Goal: Task Accomplishment & Management: Manage account settings

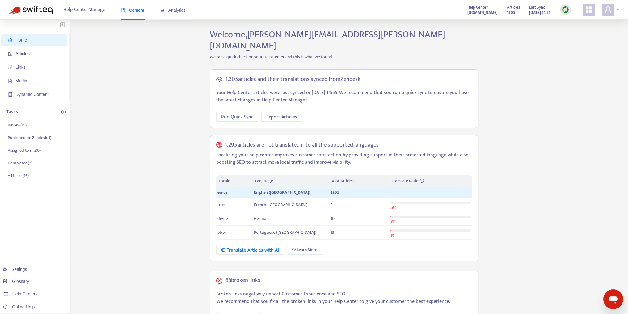
click at [614, 10] on span at bounding box center [608, 10] width 12 height 12
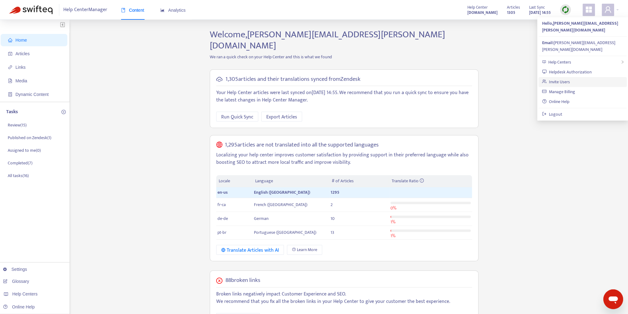
click at [567, 78] on link "Invite Users" at bounding box center [556, 81] width 28 height 7
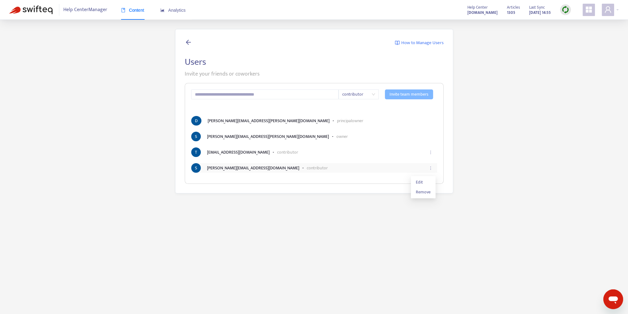
click at [431, 168] on icon "ellipsis" at bounding box center [430, 168] width 4 height 4
click at [420, 183] on span "Edit" at bounding box center [423, 182] width 15 height 7
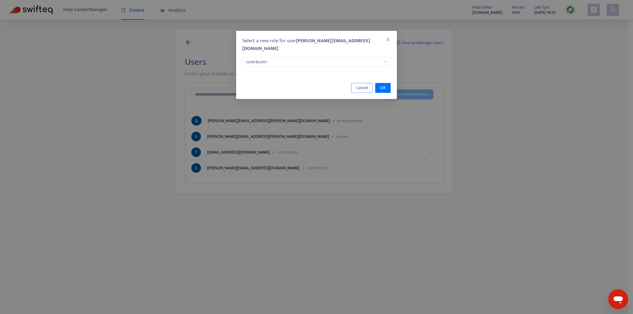
click at [358, 85] on span "Cancel" at bounding box center [362, 88] width 12 height 7
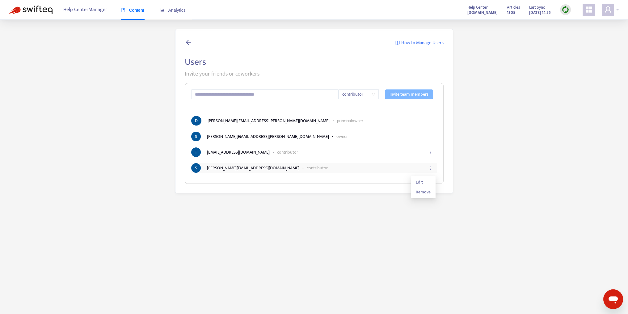
click at [430, 168] on icon "ellipsis" at bounding box center [430, 168] width 4 height 4
click at [427, 191] on span "Remove" at bounding box center [423, 192] width 15 height 7
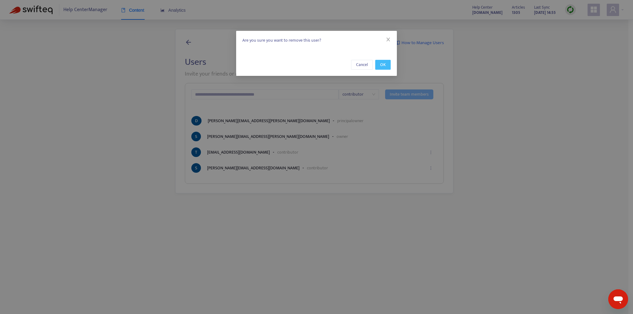
click at [384, 65] on span "OK" at bounding box center [383, 64] width 6 height 7
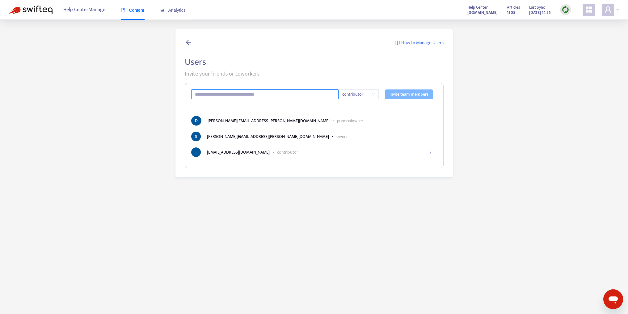
click at [277, 96] on input "text" at bounding box center [265, 95] width 148 height 10
paste input "**********"
type input "**********"
click at [331, 107] on div "**********" at bounding box center [314, 125] width 259 height 85
click at [372, 95] on span "contributor" at bounding box center [358, 94] width 33 height 9
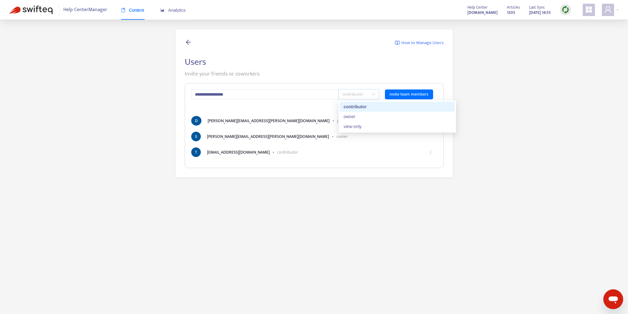
click at [360, 109] on div "contributor" at bounding box center [396, 106] width 107 height 7
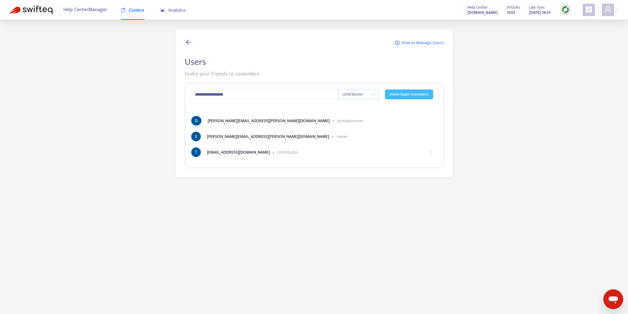
click at [415, 94] on span "Invite team members" at bounding box center [408, 94] width 39 height 7
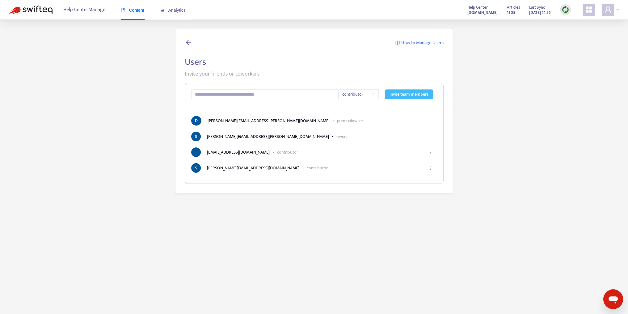
click at [43, 11] on img at bounding box center [30, 10] width 43 height 9
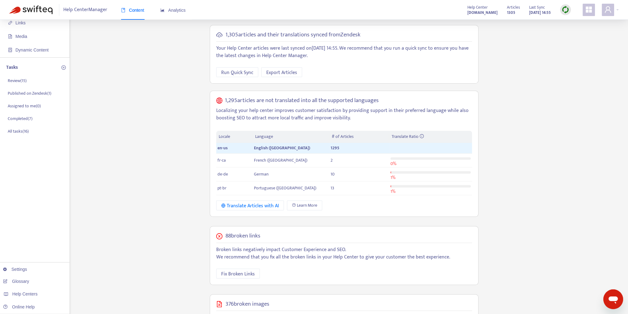
scroll to position [124, 0]
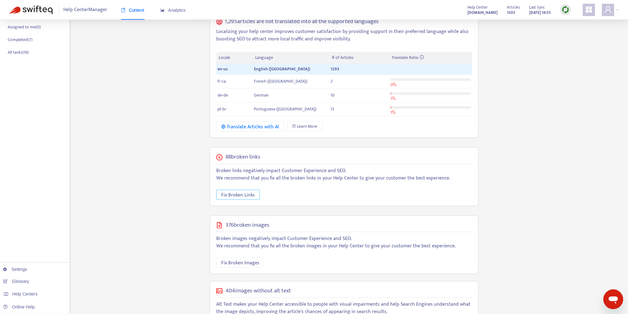
click at [252, 191] on span "Fix Broken Links" at bounding box center [238, 195] width 34 height 8
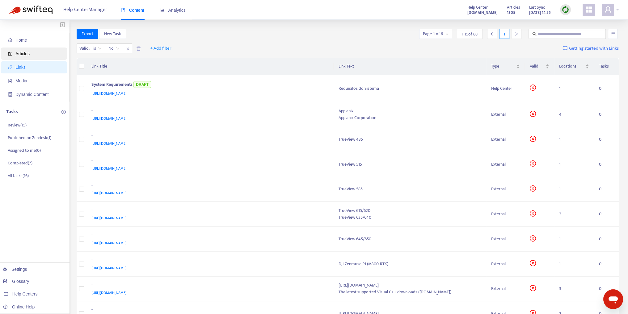
click at [32, 55] on span "Articles" at bounding box center [35, 54] width 54 height 12
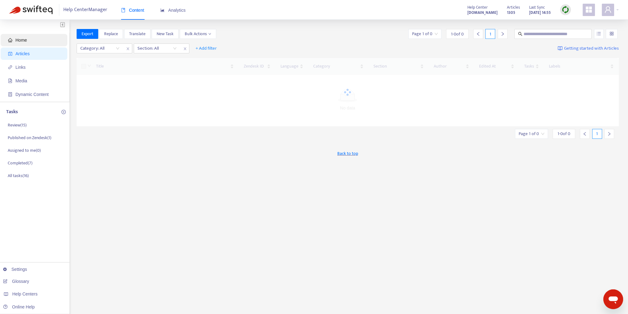
click at [26, 40] on span "Home" at bounding box center [20, 40] width 11 height 5
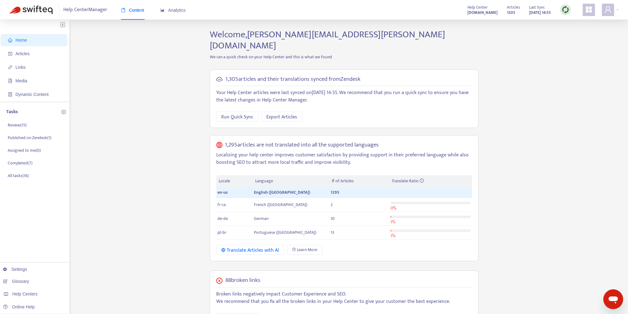
click at [529, 95] on div "Home Articles Links Media Dynamic Content Tasks Review ( 15 ) Published on Zend…" at bounding box center [313, 251] width 609 height 444
click at [36, 149] on p "Assigned to me ( 0 )" at bounding box center [24, 150] width 33 height 6
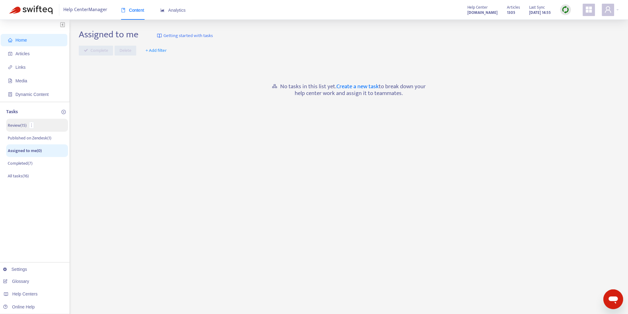
click at [25, 127] on p "Review ( 15 )" at bounding box center [17, 125] width 19 height 6
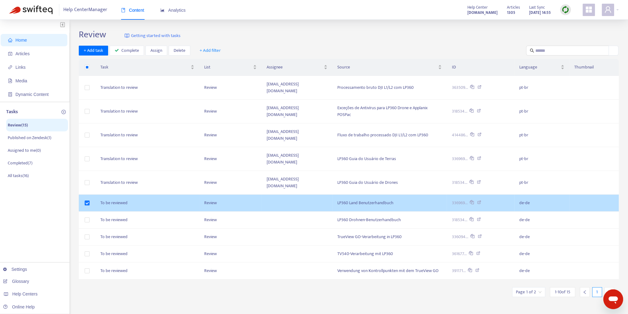
click at [126, 195] on td "To be reviewed" at bounding box center [147, 203] width 104 height 17
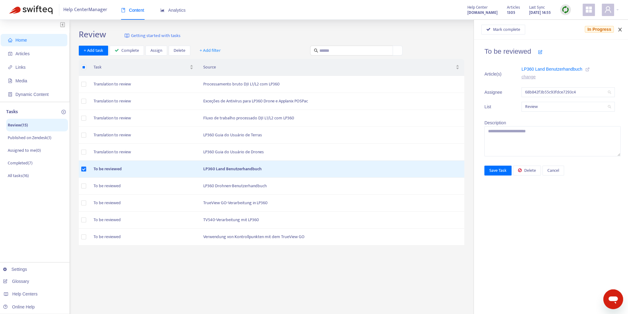
click at [621, 30] on icon "close" at bounding box center [619, 29] width 5 height 5
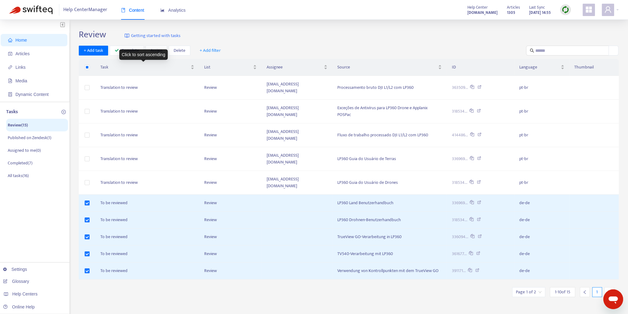
click at [157, 51] on div "Click to sort ascending" at bounding box center [143, 54] width 48 height 11
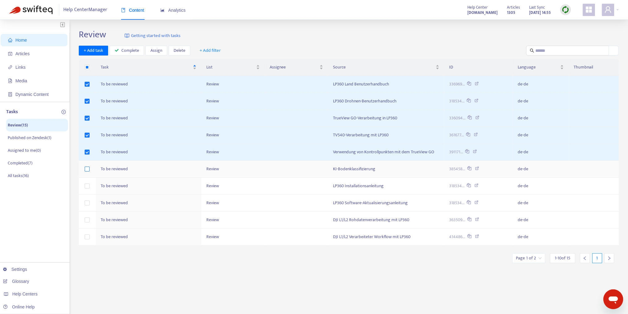
click at [87, 171] on label at bounding box center [87, 169] width 5 height 7
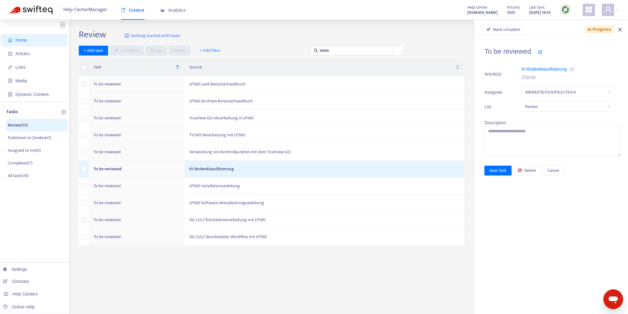
click at [619, 30] on icon "close" at bounding box center [619, 29] width 5 height 5
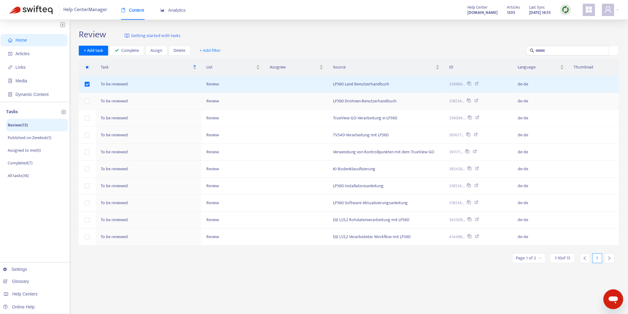
click at [86, 105] on td at bounding box center [87, 101] width 17 height 17
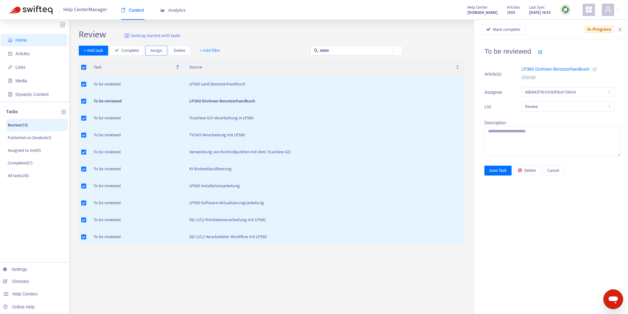
click at [158, 50] on span "Assign" at bounding box center [156, 50] width 12 height 7
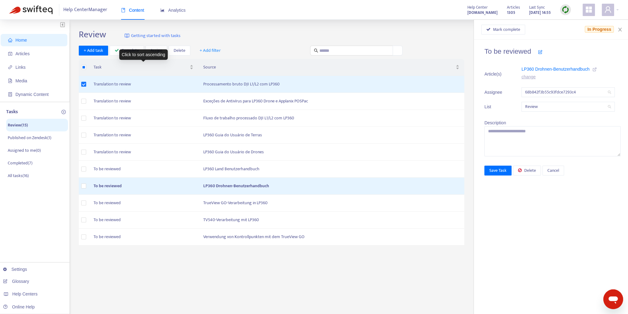
click at [162, 50] on div "Click to sort ascending" at bounding box center [143, 54] width 48 height 11
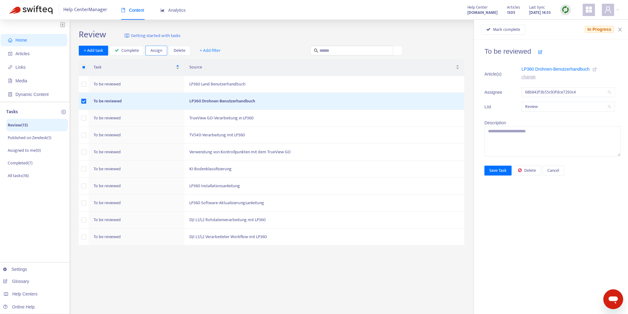
click at [158, 51] on span "Assign" at bounding box center [156, 50] width 12 height 7
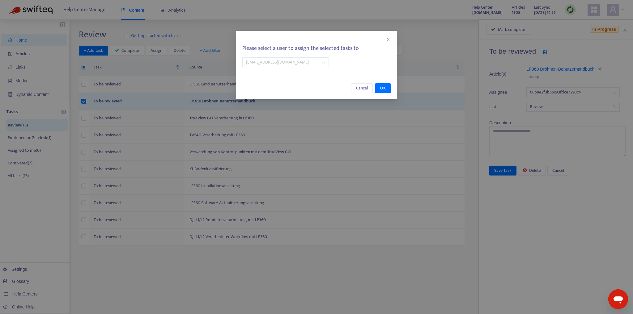
click at [305, 62] on span "[EMAIL_ADDRESS][DOMAIN_NAME]" at bounding box center [285, 62] width 79 height 9
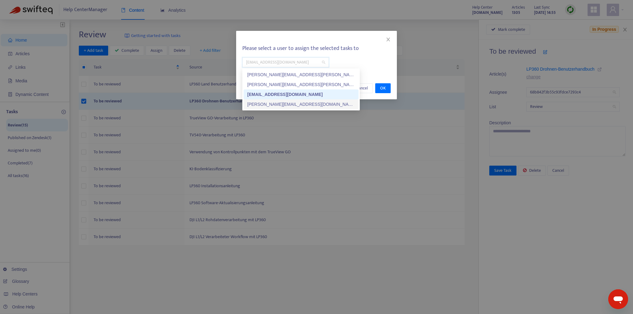
click at [271, 104] on div "[PERSON_NAME][EMAIL_ADDRESS][DOMAIN_NAME]" at bounding box center [300, 104] width 107 height 7
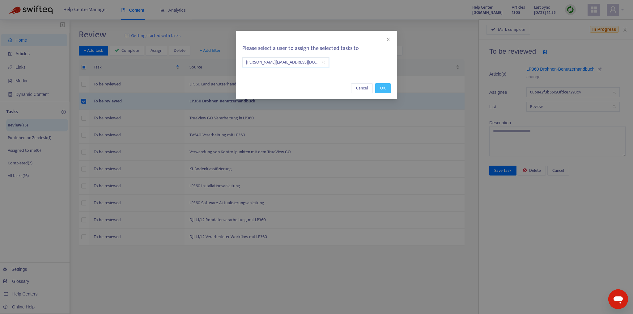
click at [385, 88] on button "OK" at bounding box center [382, 88] width 15 height 10
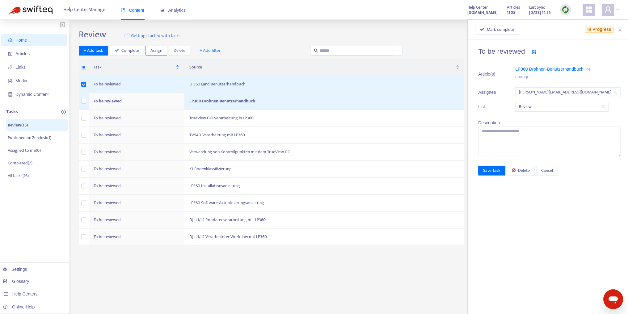
click at [151, 51] on span "Assign" at bounding box center [156, 50] width 12 height 7
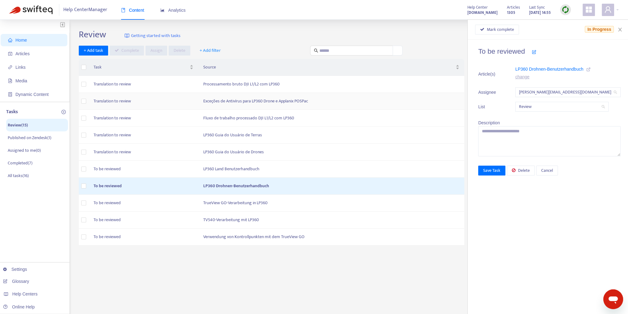
click at [115, 100] on td "Translation to review" at bounding box center [144, 101] width 110 height 17
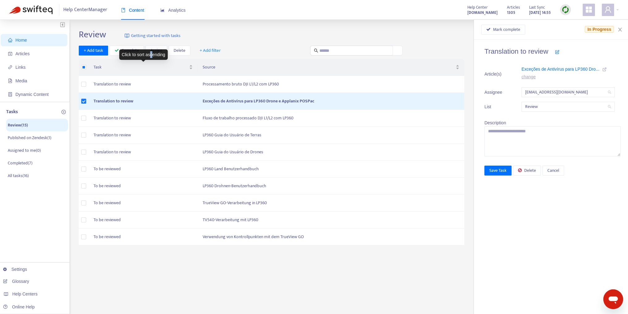
click at [151, 55] on div "Click to sort ascending" at bounding box center [143, 54] width 48 height 11
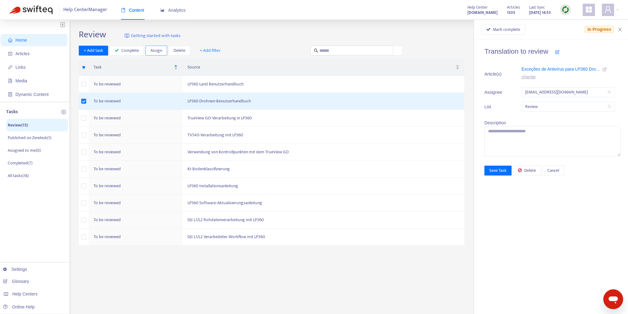
click at [158, 51] on span "Assign" at bounding box center [156, 50] width 12 height 7
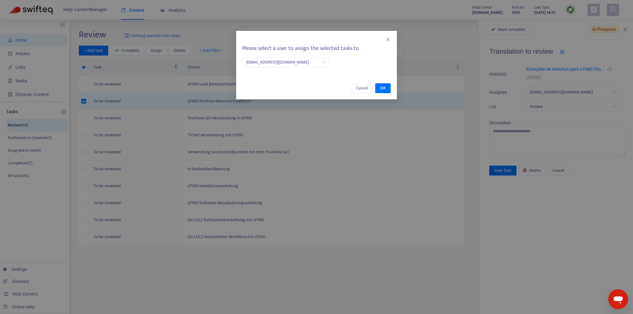
click at [302, 63] on span "[EMAIL_ADDRESS][DOMAIN_NAME]" at bounding box center [285, 62] width 79 height 9
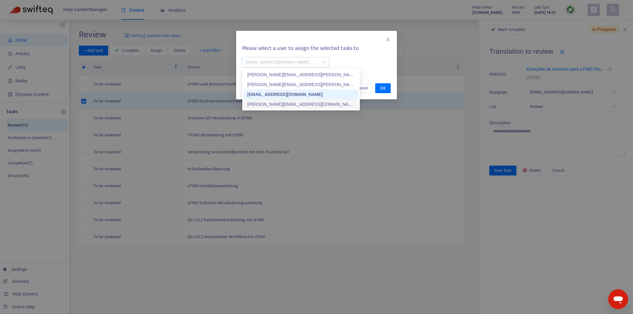
click at [277, 102] on div "[PERSON_NAME][EMAIL_ADDRESS][DOMAIN_NAME]" at bounding box center [300, 104] width 107 height 7
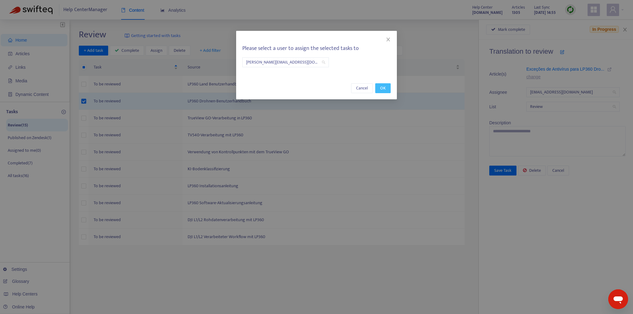
click at [388, 87] on button "OK" at bounding box center [382, 88] width 15 height 10
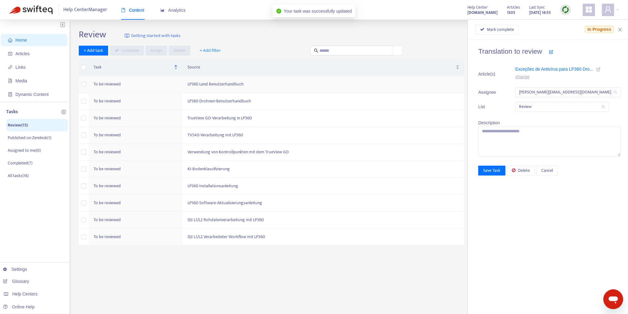
click at [119, 85] on td "To be reviewed" at bounding box center [136, 84] width 94 height 17
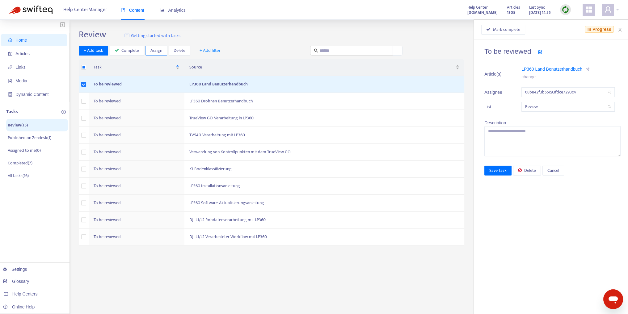
click at [162, 49] on button "Assign" at bounding box center [156, 51] width 22 height 10
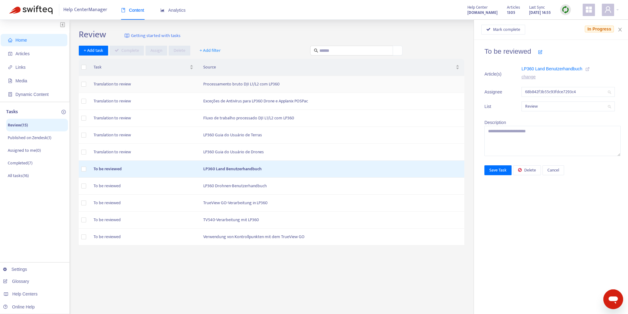
click at [122, 83] on td "Translation to review" at bounding box center [144, 84] width 110 height 17
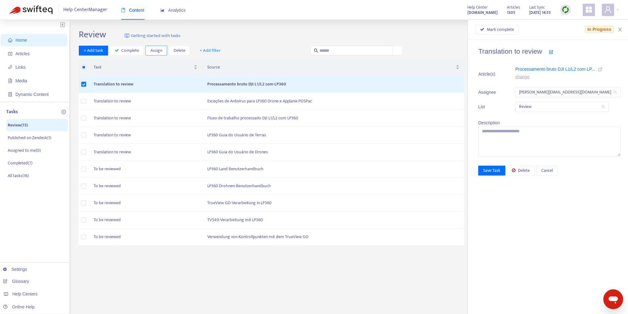
click at [157, 51] on span "Assign" at bounding box center [156, 50] width 12 height 7
click at [221, 102] on td "Exceções de Antivírus para LP360 Drone e Applanix POSPac" at bounding box center [333, 101] width 262 height 17
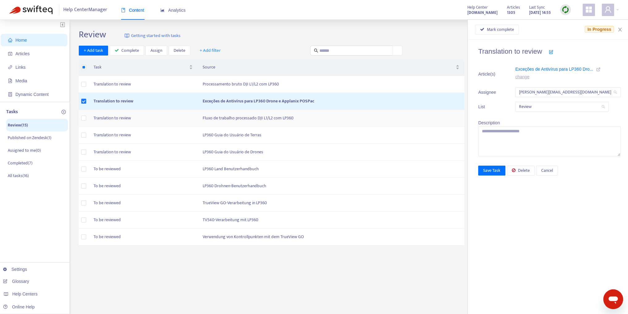
click at [220, 113] on td "Fluxo de trabalho processado DJI L1/L2 com LP360" at bounding box center [331, 118] width 267 height 17
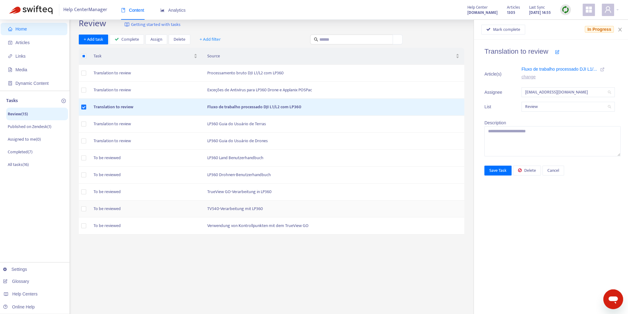
scroll to position [31, 0]
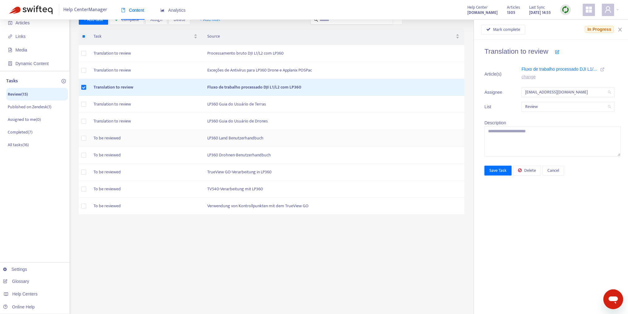
click at [248, 139] on td "LP360 Land Benutzerhandbuch" at bounding box center [333, 138] width 262 height 17
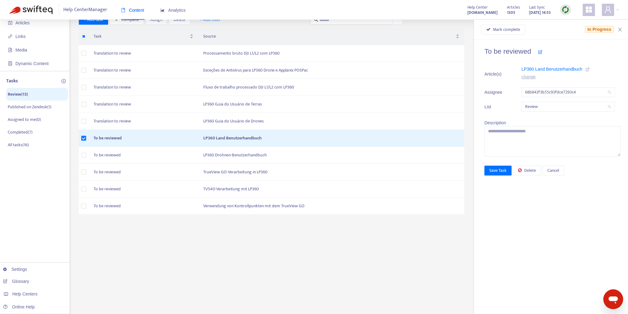
click at [533, 92] on span "68b842f3b55c93fdce7293c4" at bounding box center [568, 92] width 86 height 9
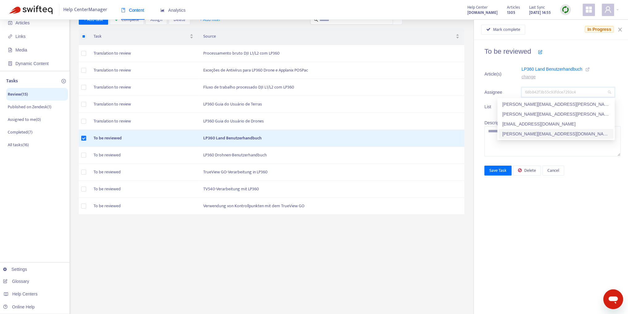
click at [518, 134] on div "[PERSON_NAME][EMAIL_ADDRESS][DOMAIN_NAME]" at bounding box center [555, 134] width 107 height 7
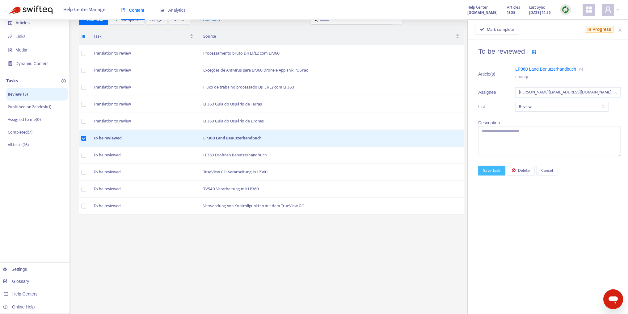
click at [494, 168] on span "Save Task" at bounding box center [491, 170] width 17 height 7
click at [214, 153] on td "LP360 Drohnen-Benutzerhandbuch" at bounding box center [331, 155] width 266 height 17
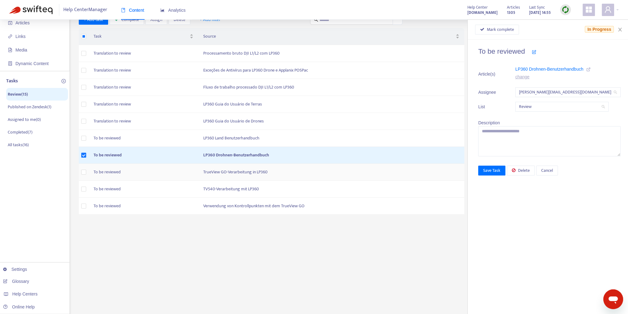
click at [248, 173] on td "TrueView GO-Verarbeitung in LP360" at bounding box center [331, 172] width 266 height 17
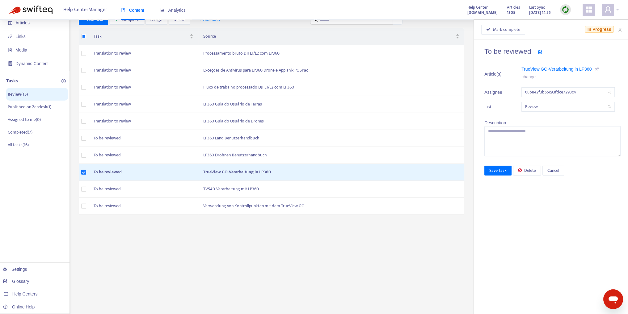
click at [547, 93] on span "68b842f3b55c93fdce7293c4" at bounding box center [568, 92] width 86 height 9
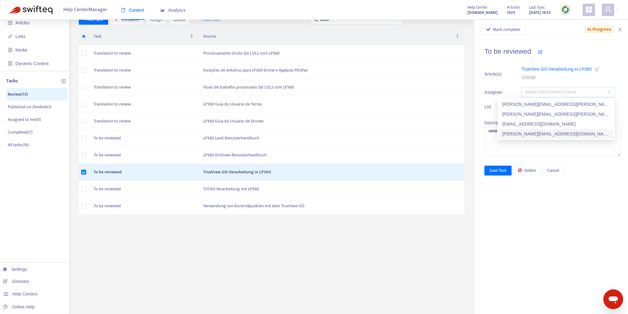
click at [519, 132] on div "[PERSON_NAME][EMAIL_ADDRESS][DOMAIN_NAME]" at bounding box center [555, 134] width 107 height 7
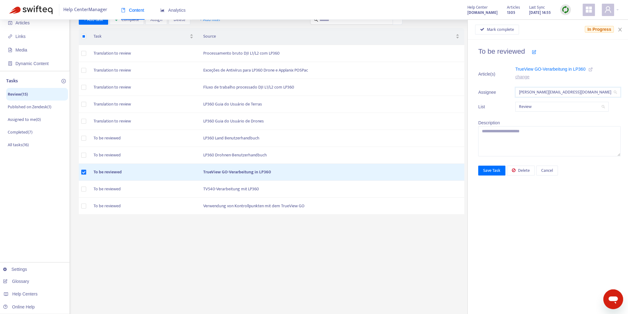
click at [497, 176] on div "To be reviewed Article(s) TrueView GO-Verarbeitung in LP360 change Assignee [PE…" at bounding box center [548, 177] width 160 height 275
click at [497, 171] on span "Save Task" at bounding box center [491, 170] width 17 height 7
click at [244, 190] on td "TV540-Verarbeitung mit LP360" at bounding box center [331, 189] width 266 height 17
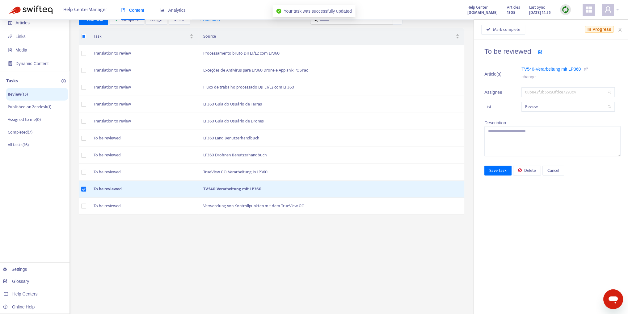
click at [533, 92] on span "68b842f3b55c93fdce7293c4" at bounding box center [568, 92] width 86 height 9
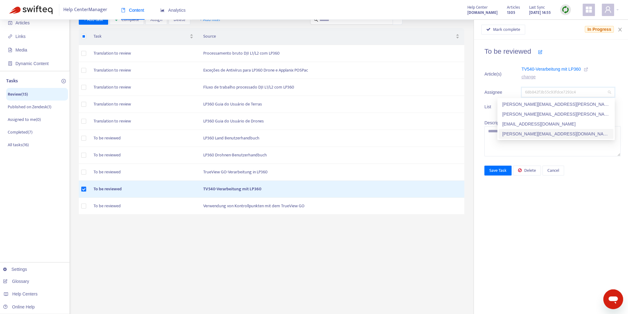
click at [518, 132] on div "[PERSON_NAME][EMAIL_ADDRESS][DOMAIN_NAME]" at bounding box center [555, 134] width 107 height 7
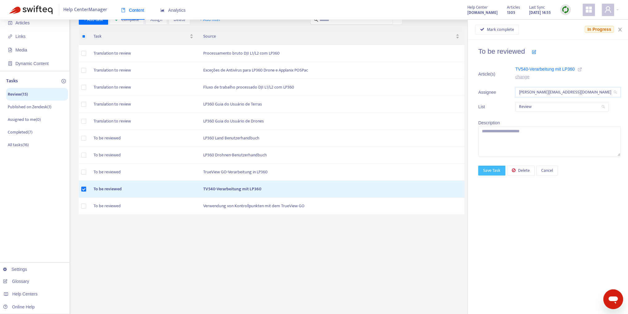
click at [490, 171] on span "Save Task" at bounding box center [491, 170] width 17 height 7
click at [252, 204] on td "Verwendung von Kontrollpunkten mit dem TrueView GO" at bounding box center [331, 206] width 266 height 17
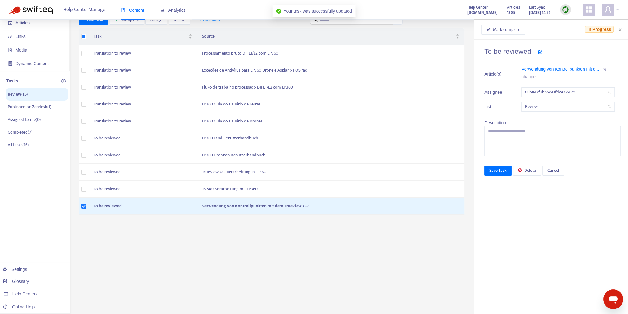
click at [553, 91] on span "68b842f3b55c93fdce7293c4" at bounding box center [568, 92] width 86 height 9
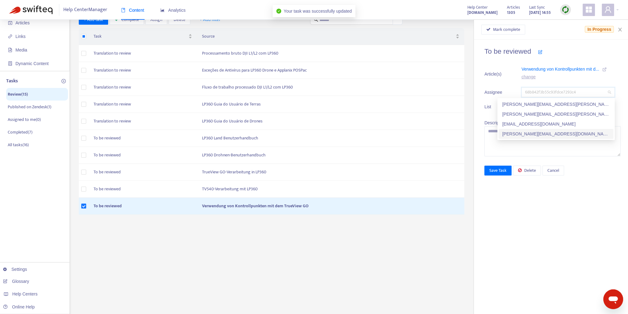
click at [520, 131] on div "[PERSON_NAME][EMAIL_ADDRESS][DOMAIN_NAME]" at bounding box center [555, 134] width 107 height 7
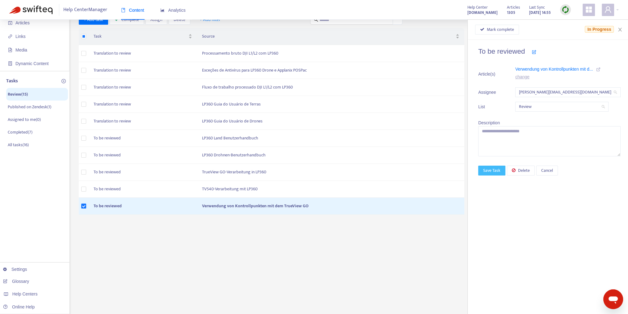
click at [494, 170] on span "Save Task" at bounding box center [491, 170] width 17 height 7
click at [248, 188] on td "TV540-Verarbeitung mit LP360" at bounding box center [330, 189] width 267 height 17
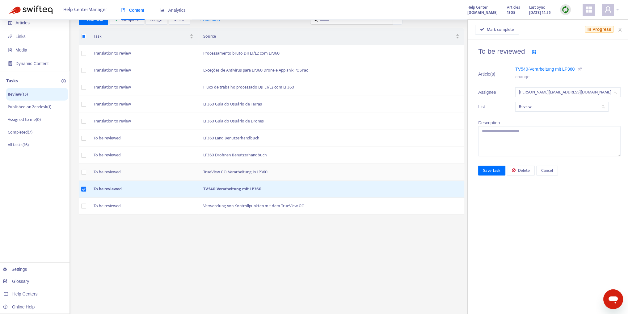
click at [253, 173] on td "TrueView GO-Verarbeitung in LP360" at bounding box center [331, 172] width 266 height 17
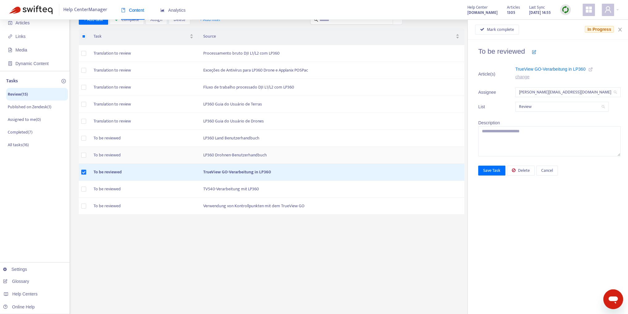
click at [254, 156] on td "LP360 Drohnen-Benutzerhandbuch" at bounding box center [331, 155] width 266 height 17
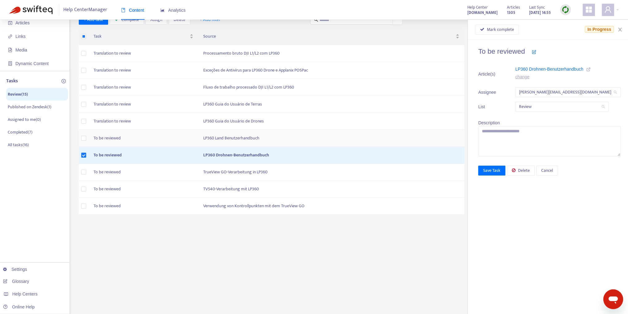
click at [250, 137] on td "LP360 Land Benutzerhandbuch" at bounding box center [331, 138] width 266 height 17
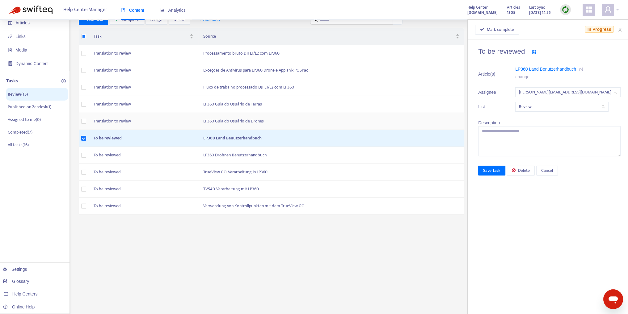
click at [256, 120] on td "LP360 Guia do Usuário de Drones" at bounding box center [331, 121] width 266 height 17
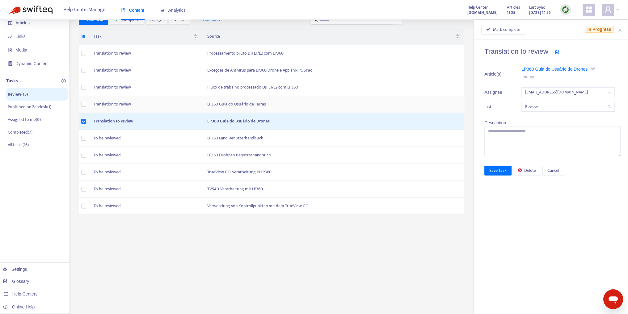
click at [257, 108] on td "LP360 Guia do Usuário de Terras" at bounding box center [333, 104] width 262 height 17
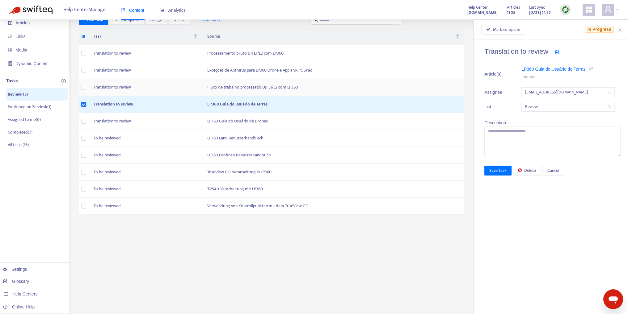
click at [262, 88] on td "Fluxo de trabalho processado DJI L1/L2 com LP360" at bounding box center [333, 87] width 262 height 17
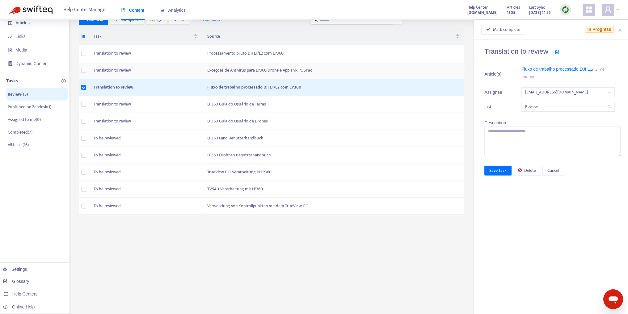
click at [280, 69] on td "Exceções de Antivírus para LP360 Drone e Applanix POSPac" at bounding box center [333, 70] width 262 height 17
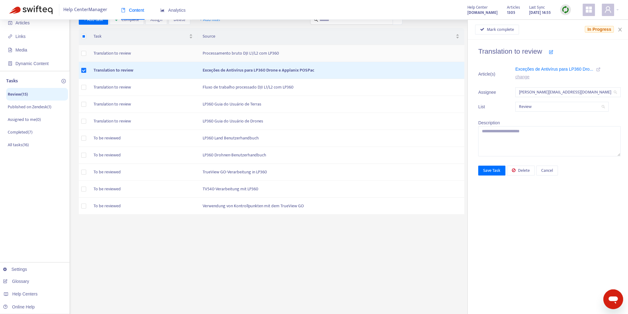
click at [274, 55] on td "Processamento bruto DJI L1/L2 com LP360" at bounding box center [331, 53] width 267 height 17
